Goal: Task Accomplishment & Management: Use online tool/utility

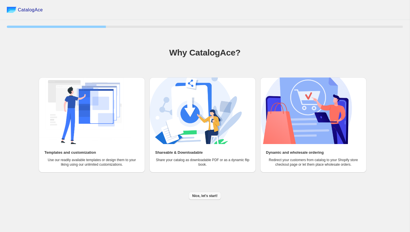
click at [203, 194] on span "Nice, let's start!" at bounding box center [204, 196] width 25 height 5
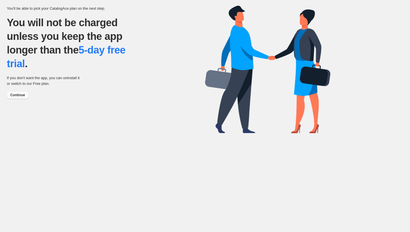
click at [20, 95] on span "Continue" at bounding box center [17, 95] width 15 height 5
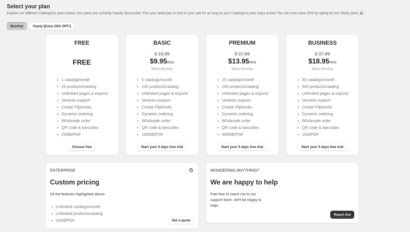
scroll to position [31, 0]
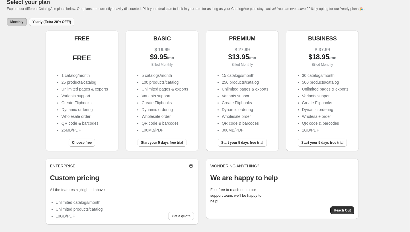
click at [48, 23] on span "Yearly (Extra 20% OFF!)" at bounding box center [51, 22] width 38 height 5
click at [77, 144] on span "Choose free" at bounding box center [82, 142] width 20 height 5
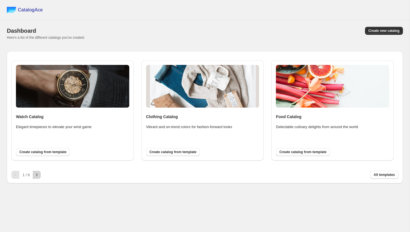
click at [38, 175] on icon "button" at bounding box center [37, 175] width 6 height 6
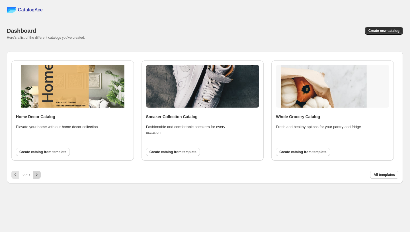
click at [38, 175] on icon "button" at bounding box center [36, 174] width 1 height 3
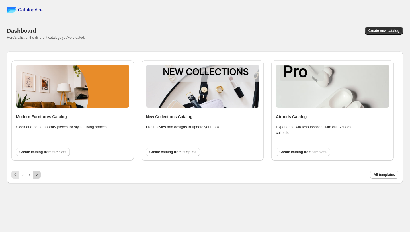
click at [38, 175] on icon "button" at bounding box center [36, 174] width 1 height 3
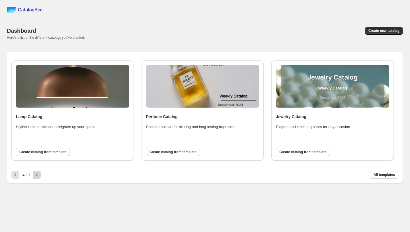
click at [38, 175] on icon "button" at bounding box center [36, 174] width 1 height 3
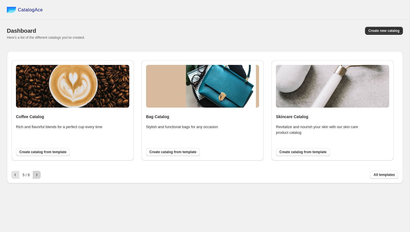
click at [38, 175] on icon "button" at bounding box center [36, 174] width 1 height 3
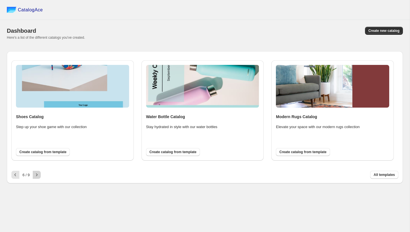
click at [38, 175] on icon "button" at bounding box center [36, 174] width 1 height 3
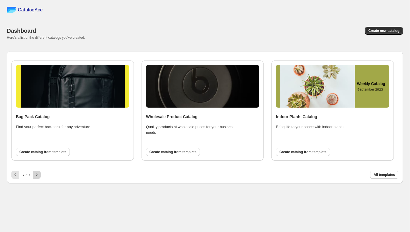
click at [38, 175] on icon "button" at bounding box center [36, 174] width 1 height 3
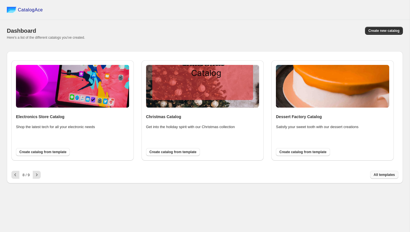
click at [385, 174] on span "All templates" at bounding box center [383, 174] width 21 height 5
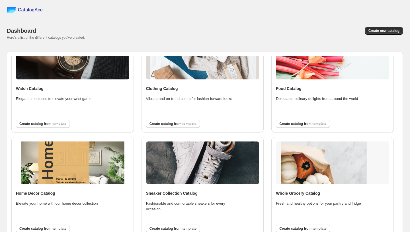
scroll to position [30, 0]
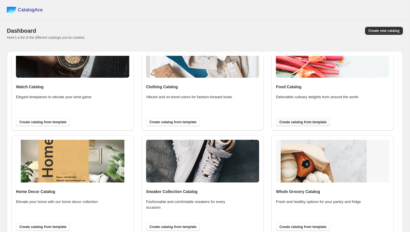
click at [284, 125] on button "Create catalog from template" at bounding box center [303, 122] width 54 height 8
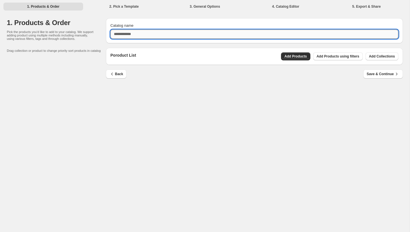
click at [131, 37] on input "Catalog name" at bounding box center [254, 34] width 288 height 9
click at [282, 56] on div "Poroduct List Add Products Add Products using filters Add Collections" at bounding box center [254, 56] width 297 height 17
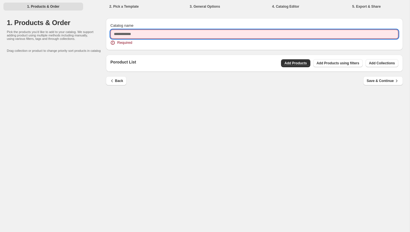
click at [230, 31] on input "Catalog name" at bounding box center [254, 34] width 288 height 9
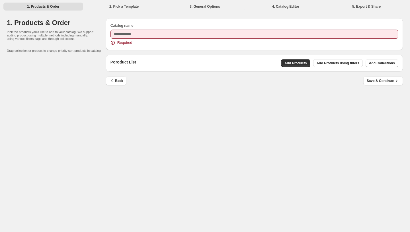
drag, startPoint x: 36, startPoint y: 23, endPoint x: 47, endPoint y: 21, distance: 11.2
click at [36, 23] on h1 "1. Products & Order" at bounding box center [56, 22] width 99 height 9
click at [112, 8] on li "2. Pick a Template" at bounding box center [124, 6] width 80 height 8
click at [41, 5] on li "1. Products & Order" at bounding box center [43, 6] width 80 height 8
click at [122, 39] on div "Catalog name Required" at bounding box center [254, 34] width 288 height 23
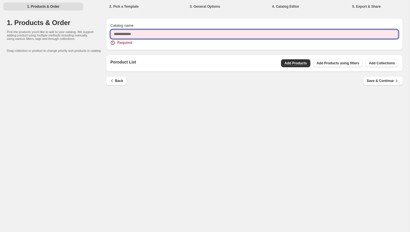
click at [122, 38] on input "Catalog name" at bounding box center [254, 34] width 288 height 9
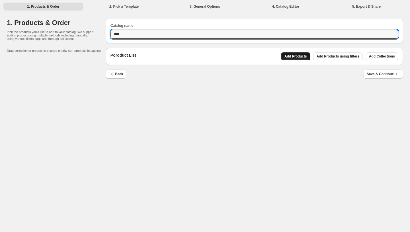
type input "****"
click at [291, 56] on span "Add Products" at bounding box center [295, 56] width 22 height 5
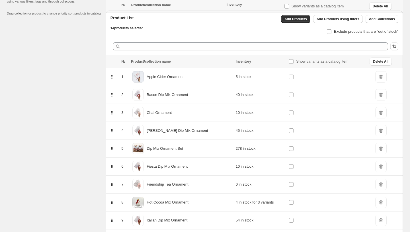
scroll to position [147, 0]
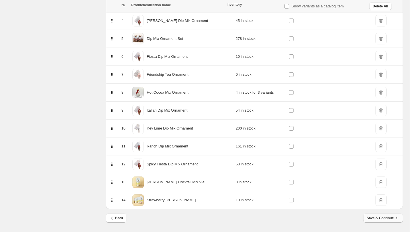
click at [372, 217] on span "Save & Continue" at bounding box center [383, 218] width 33 height 6
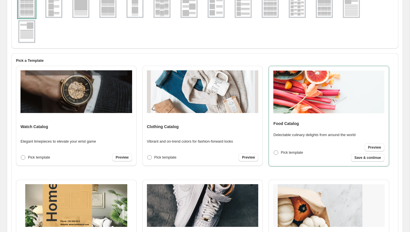
scroll to position [0, 0]
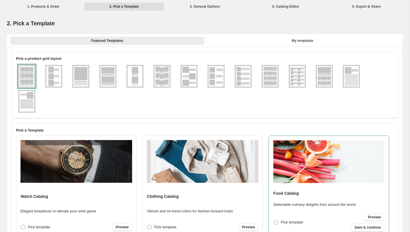
click at [58, 74] on img at bounding box center [53, 76] width 15 height 20
click at [106, 82] on img at bounding box center [107, 76] width 15 height 20
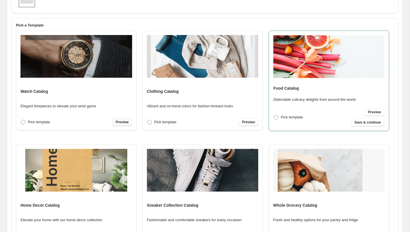
click at [122, 123] on span "Preview" at bounding box center [122, 122] width 13 height 5
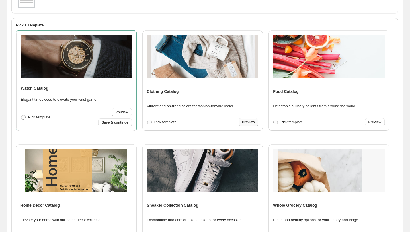
click at [247, 123] on span "Preview" at bounding box center [248, 122] width 13 height 5
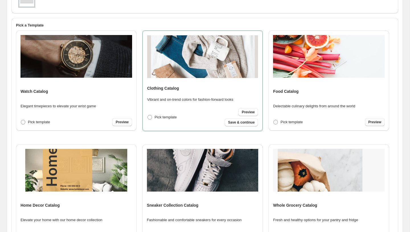
click at [367, 125] on link "Preview" at bounding box center [375, 122] width 20 height 8
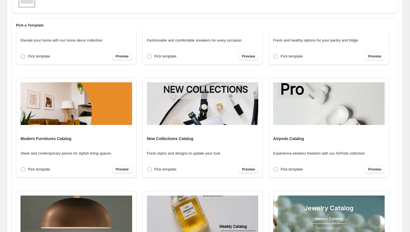
scroll to position [180, 0]
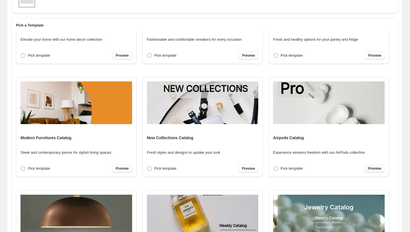
click at [375, 169] on span "Preview" at bounding box center [374, 168] width 13 height 5
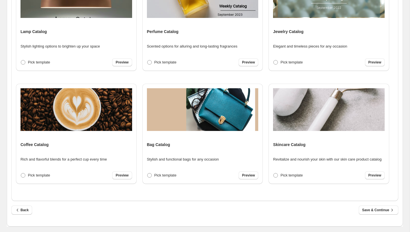
scroll to position [339, 0]
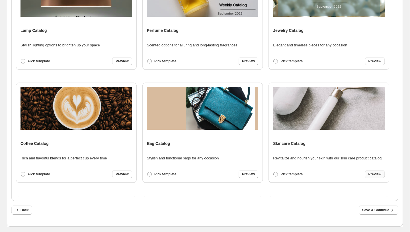
click at [372, 174] on span "Preview" at bounding box center [374, 174] width 13 height 5
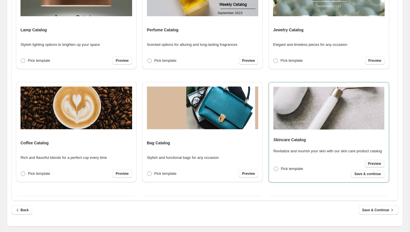
scroll to position [339, 0]
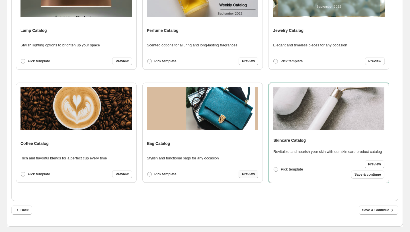
click at [255, 176] on span "Preview" at bounding box center [248, 174] width 13 height 5
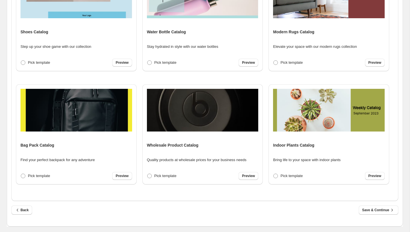
scroll to position [565, 0]
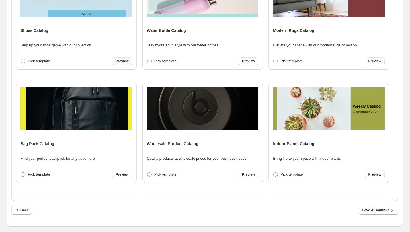
click at [129, 57] on div "Preview" at bounding box center [122, 61] width 20 height 8
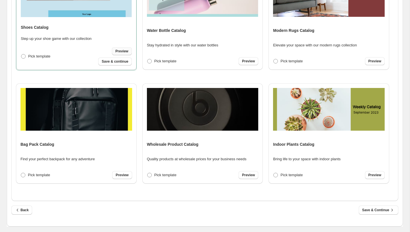
click at [128, 50] on link "Preview" at bounding box center [122, 51] width 20 height 8
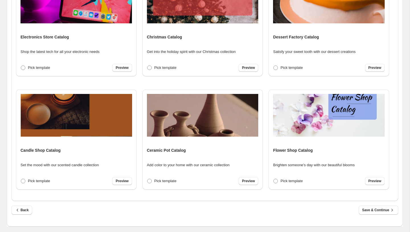
scroll to position [791, 0]
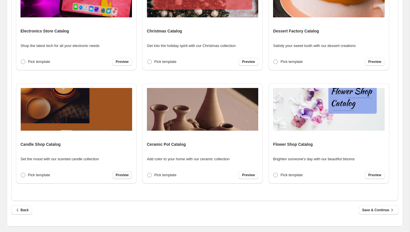
click at [124, 176] on span "Preview" at bounding box center [122, 175] width 13 height 5
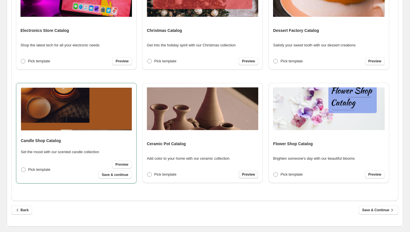
click at [244, 173] on span "Preview" at bounding box center [248, 174] width 13 height 5
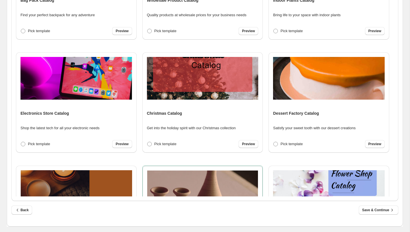
scroll to position [706, 0]
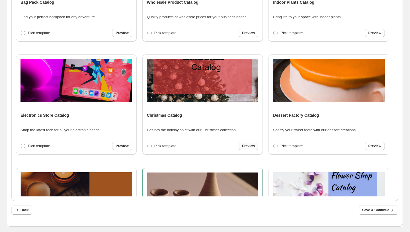
click at [244, 148] on span "Preview" at bounding box center [248, 146] width 13 height 5
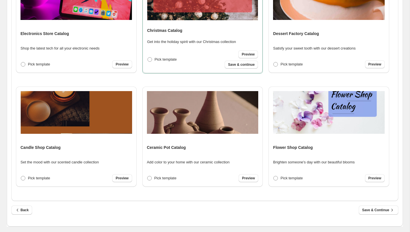
scroll to position [791, 0]
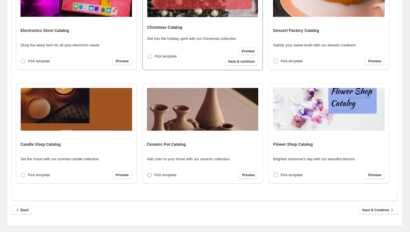
click at [170, 176] on span "Pick template" at bounding box center [165, 175] width 22 height 4
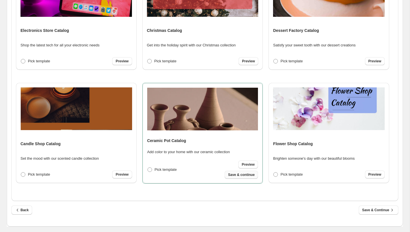
click at [239, 176] on span "Save & continue" at bounding box center [241, 174] width 26 height 5
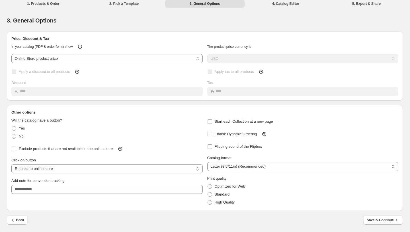
scroll to position [0, 0]
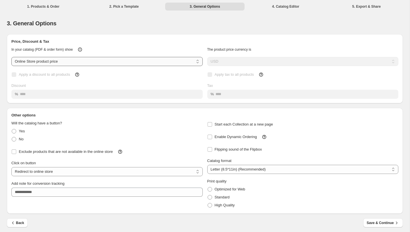
click at [136, 62] on select "**********" at bounding box center [106, 61] width 191 height 9
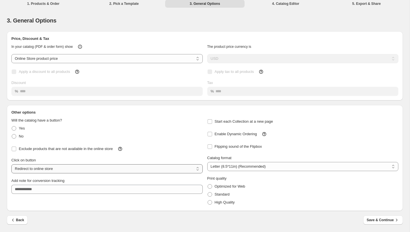
click at [79, 168] on select "**********" at bounding box center [106, 168] width 191 height 9
click at [86, 170] on select "**********" at bounding box center [106, 168] width 191 height 9
click at [63, 168] on select "**********" at bounding box center [106, 168] width 191 height 9
select select "**********"
click at [265, 133] on icon at bounding box center [265, 134] width 2 height 2
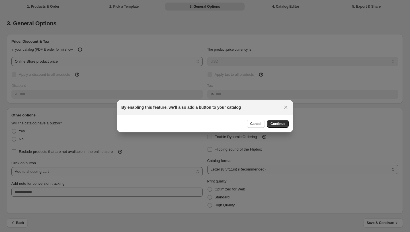
scroll to position [0, 0]
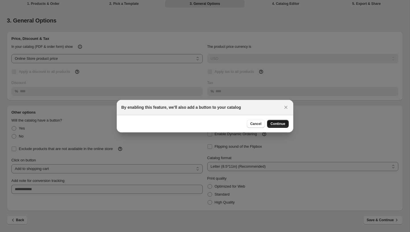
click at [270, 125] on span "Continue" at bounding box center [277, 124] width 15 height 5
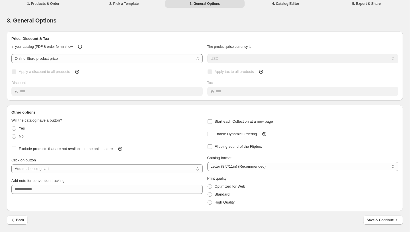
click at [373, 225] on div "Back Save & Continue" at bounding box center [205, 223] width 396 height 17
click at [374, 221] on span "Save & Continue" at bounding box center [383, 220] width 33 height 6
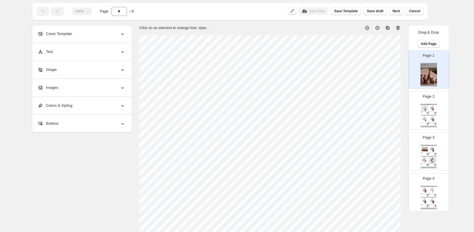
scroll to position [34, 0]
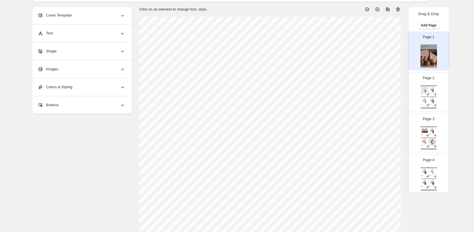
click at [409, 100] on img at bounding box center [424, 100] width 7 height 7
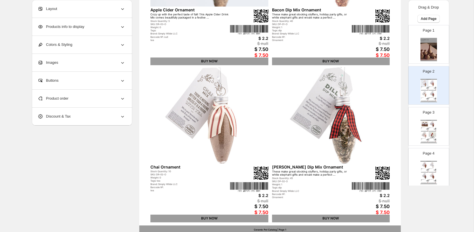
scroll to position [180, 0]
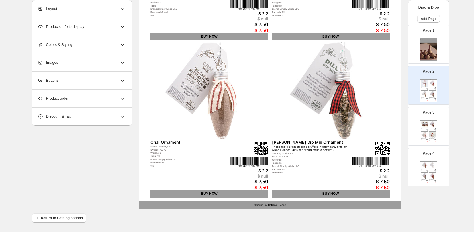
click at [409, 139] on img at bounding box center [427, 139] width 1 height 1
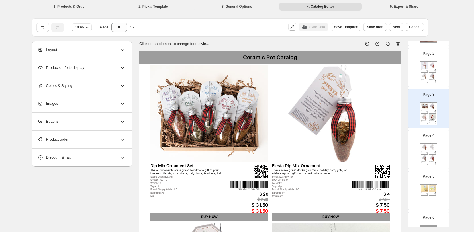
scroll to position [75, 0]
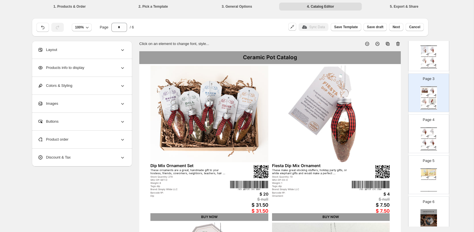
click at [409, 179] on div "Ceramic Pot Catalog [PERSON_NAME] Cocktail Mix Vial These vials make great part…" at bounding box center [428, 179] width 17 height 23
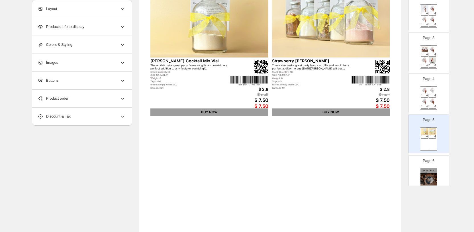
scroll to position [106, 0]
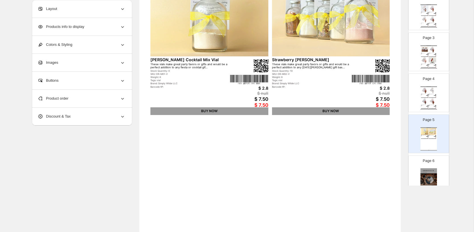
click at [409, 167] on div "Page 6" at bounding box center [426, 172] width 36 height 38
type input "*"
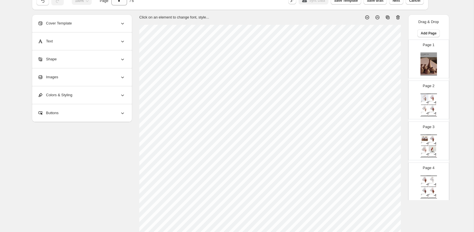
scroll to position [0, 0]
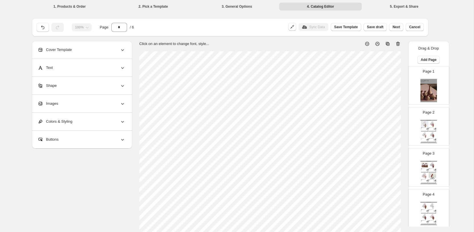
click at [122, 53] on div "Cover Template" at bounding box center [82, 50] width 88 height 18
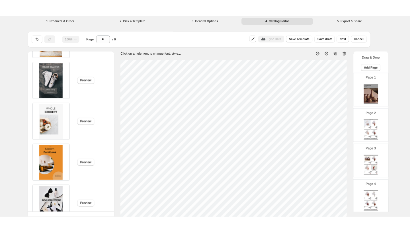
scroll to position [195, 0]
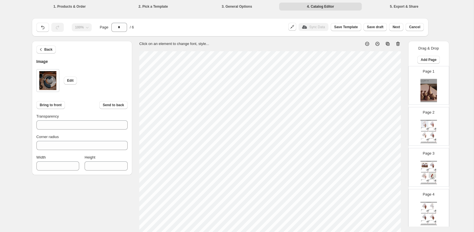
click at [50, 80] on img at bounding box center [47, 81] width 17 height 20
click at [70, 81] on span "Edit" at bounding box center [70, 80] width 7 height 5
